Goal: Navigation & Orientation: Find specific page/section

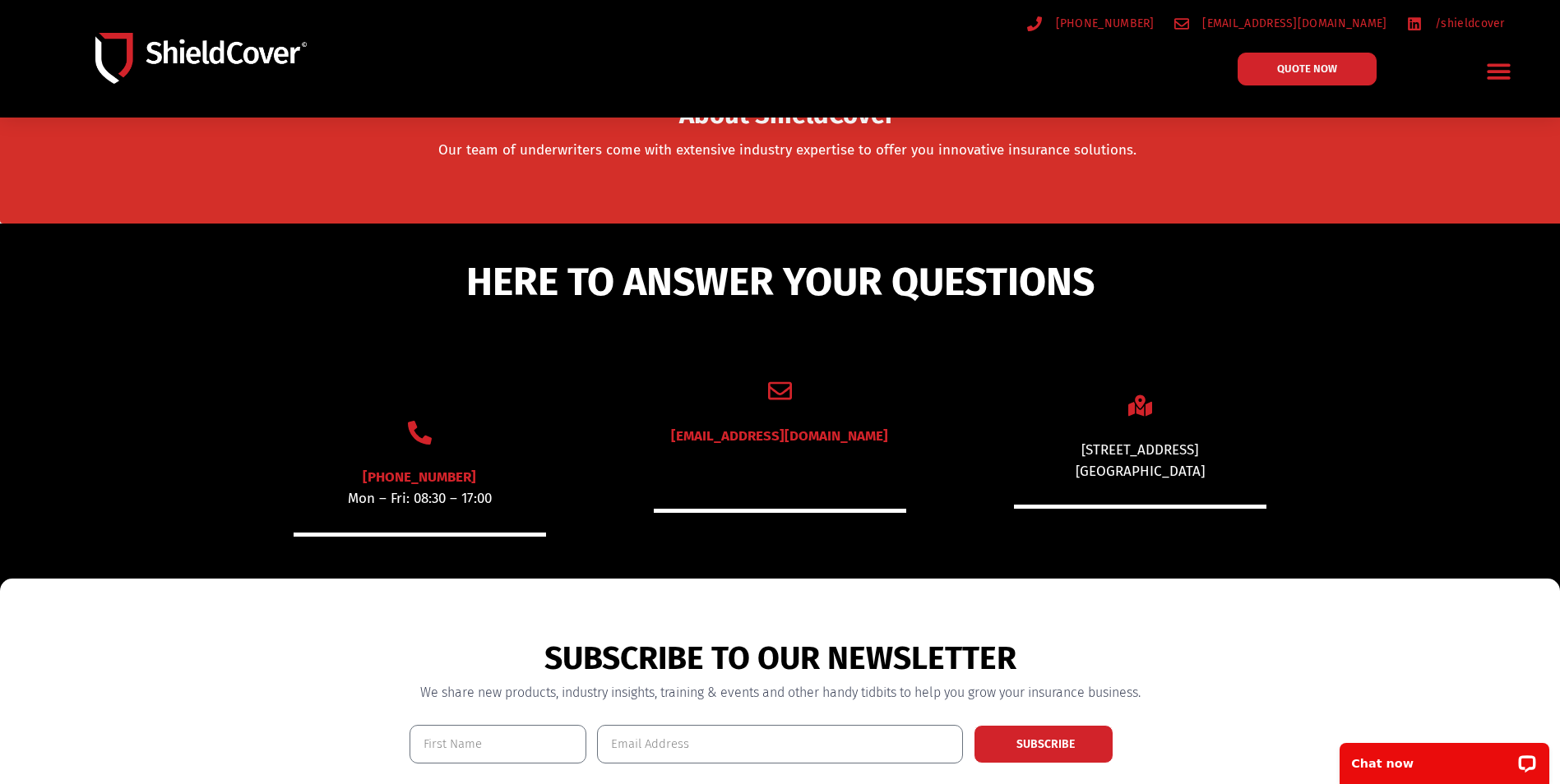
scroll to position [716, 0]
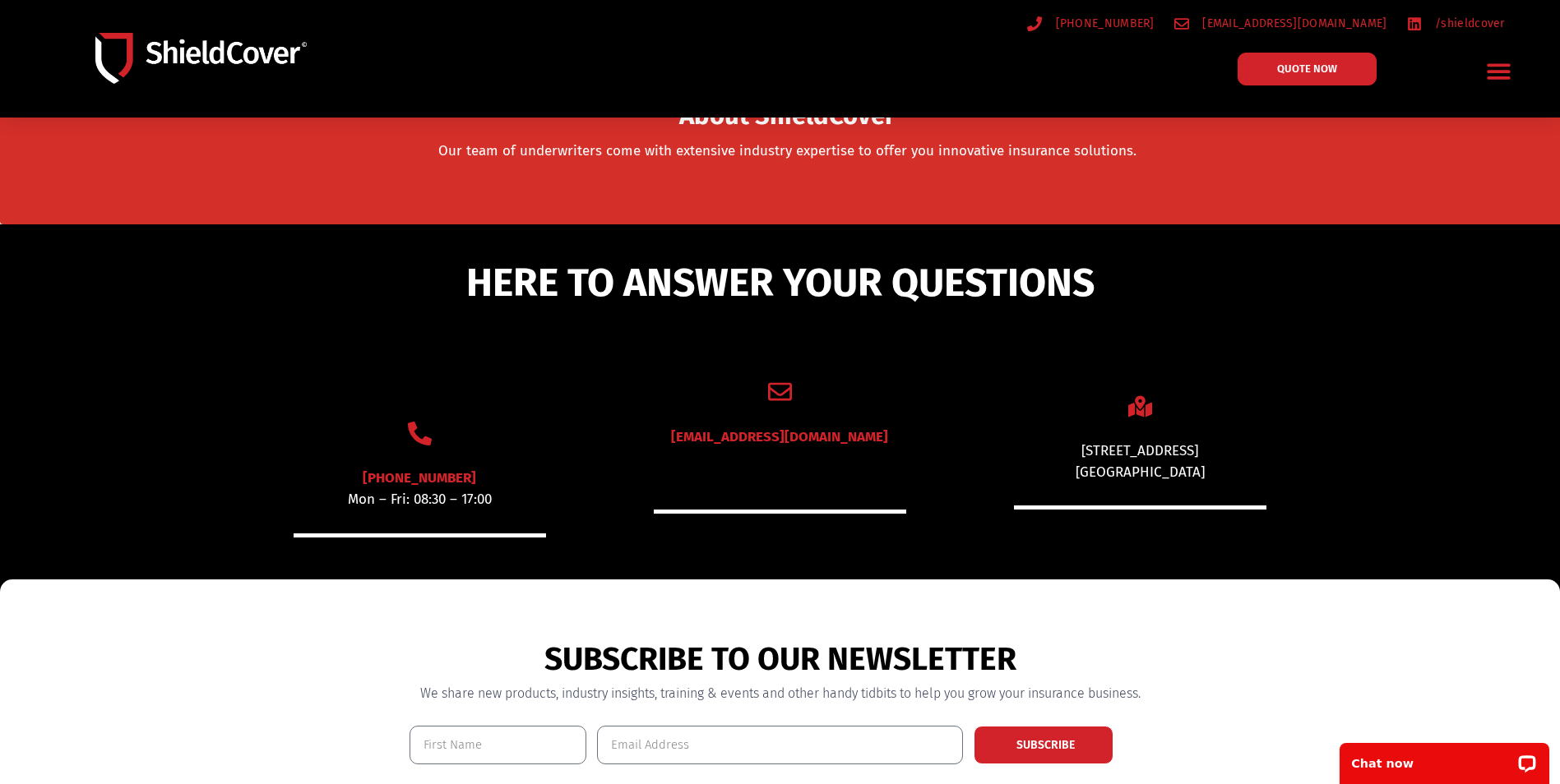
click at [1498, 72] on icon "Menu Toggle" at bounding box center [1498, 72] width 23 height 15
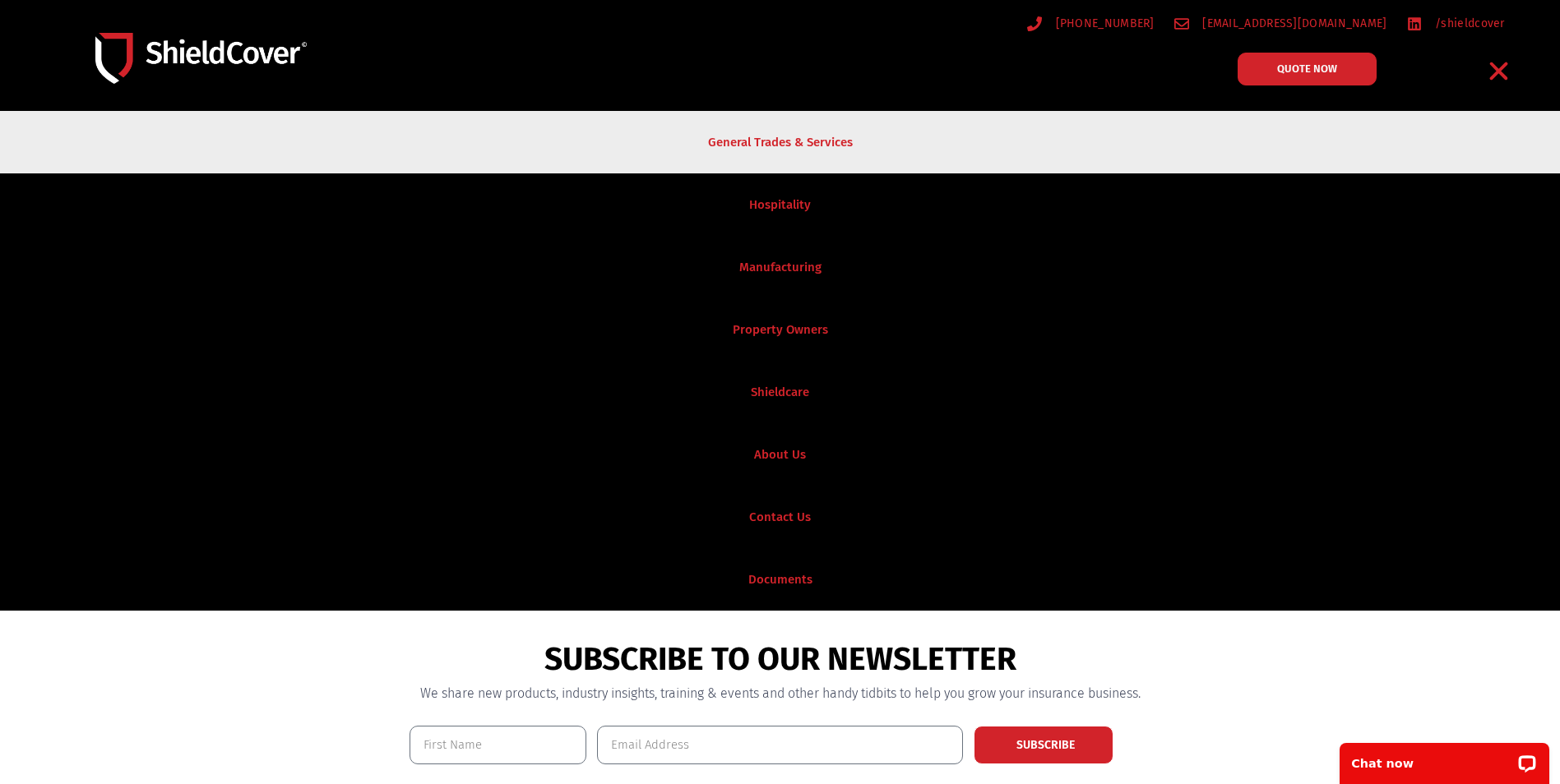
click at [829, 139] on link "General Trades & Services" at bounding box center [780, 142] width 1560 height 63
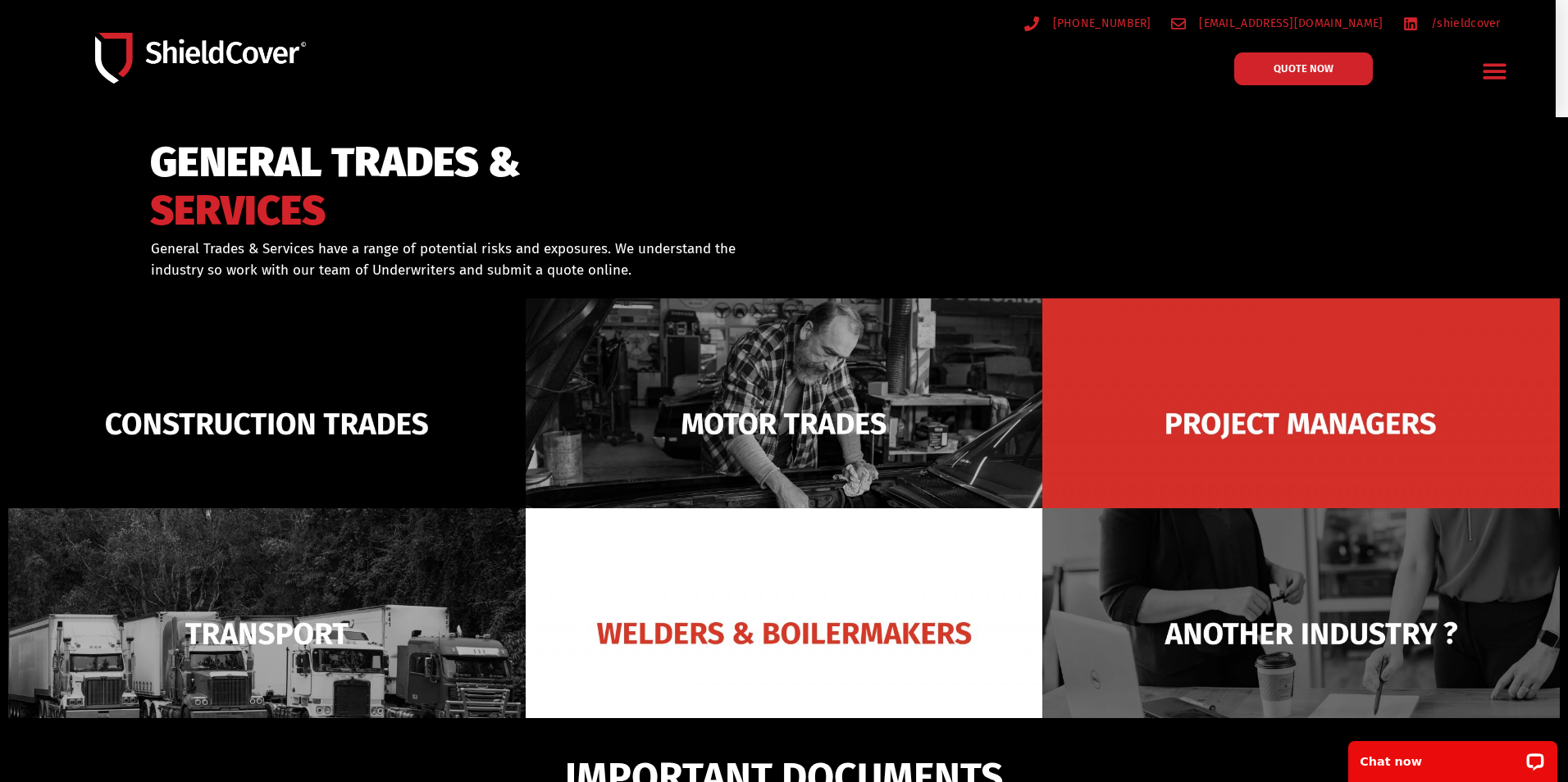
click at [1500, 65] on icon "Menu Toggle" at bounding box center [1494, 72] width 23 height 15
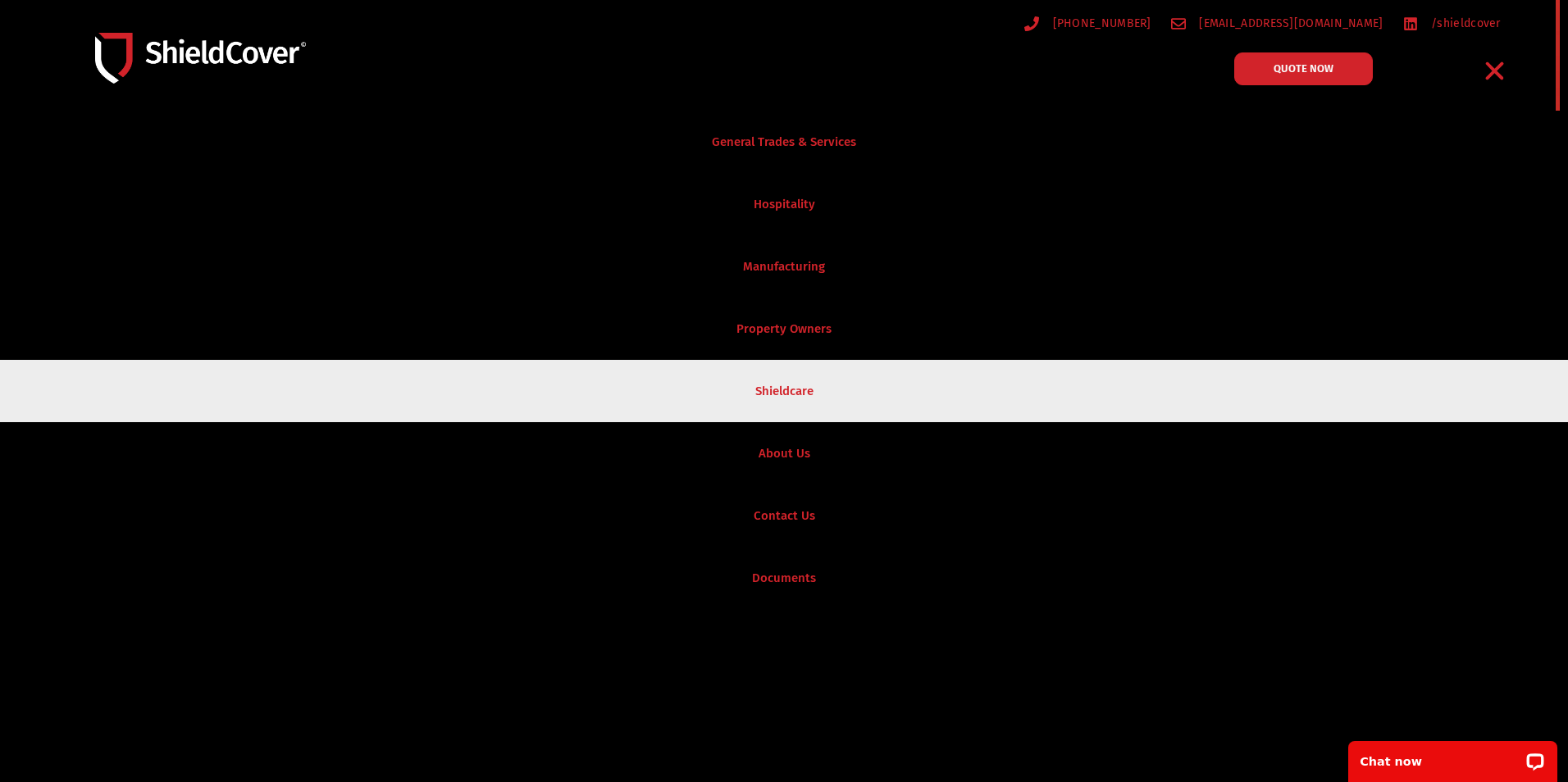
scroll to position [300, 0]
click at [786, 393] on link "Shieldcare" at bounding box center [784, 391] width 1568 height 62
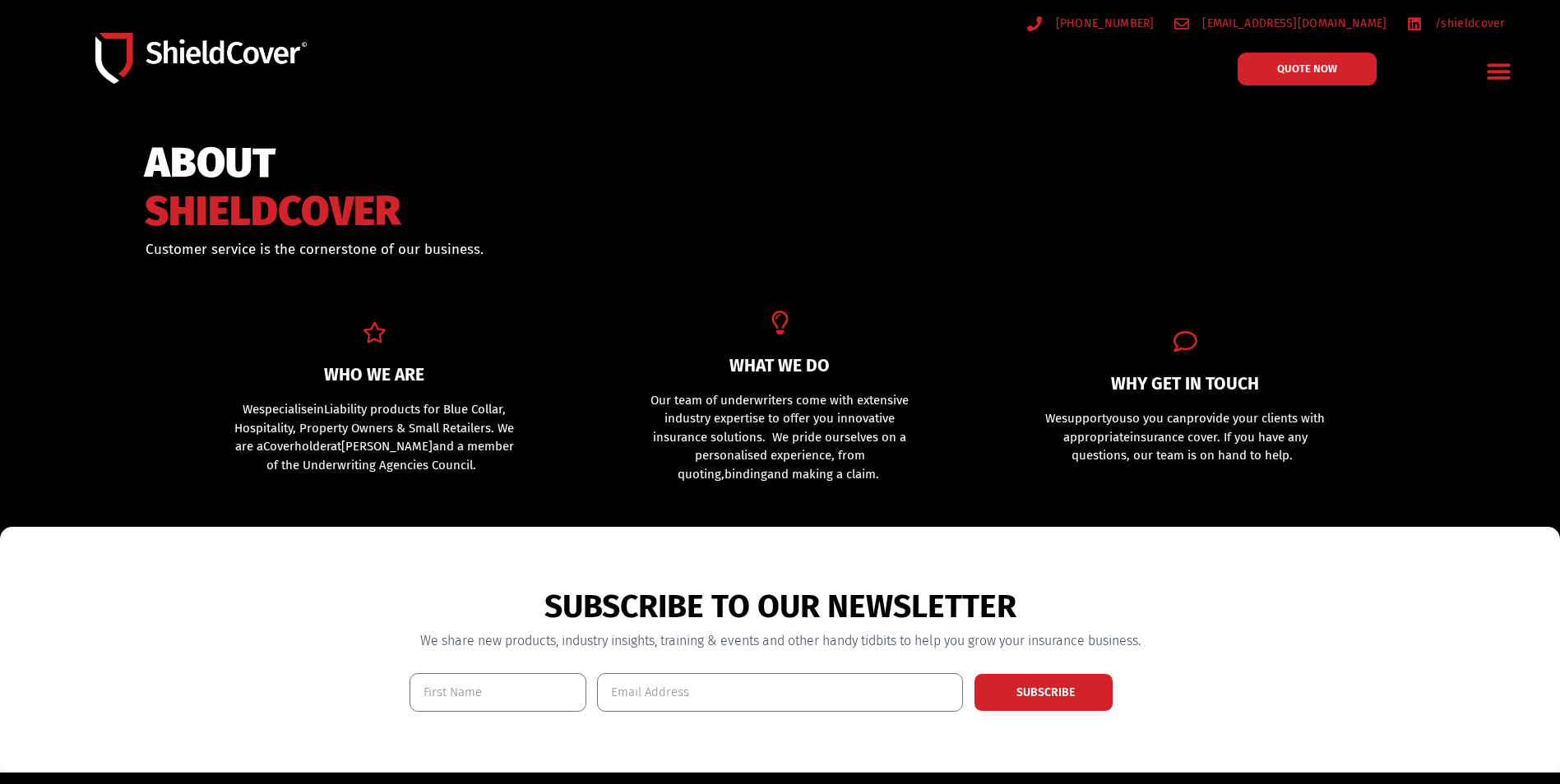
click at [120, 48] on img at bounding box center [200, 59] width 212 height 52
